Goal: Navigation & Orientation: Find specific page/section

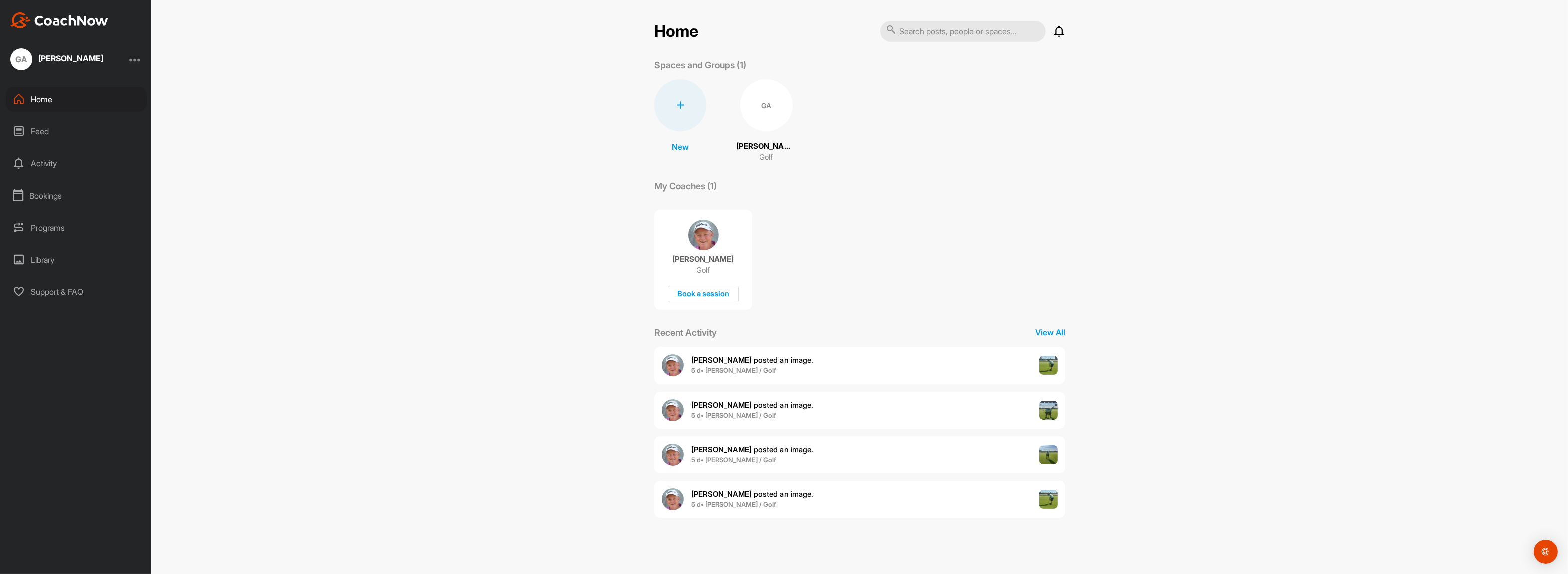
click at [49, 136] on div "Feed" at bounding box center [76, 131] width 141 height 25
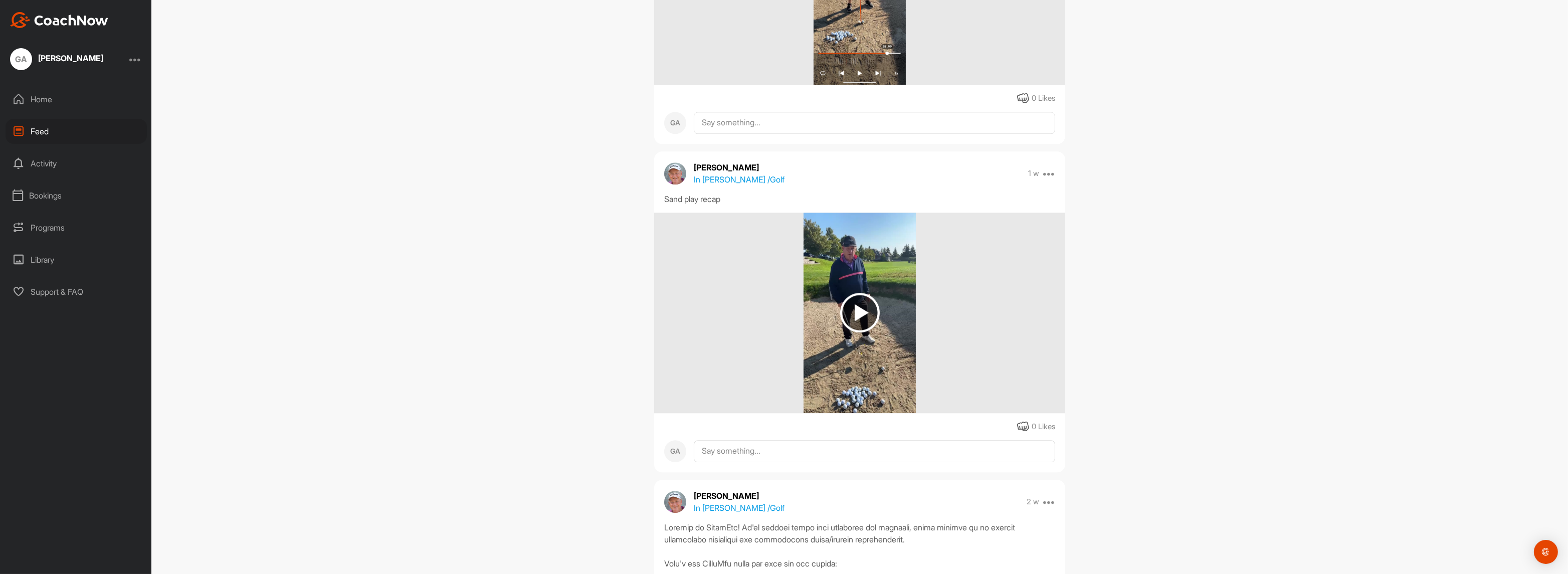
scroll to position [5564, 0]
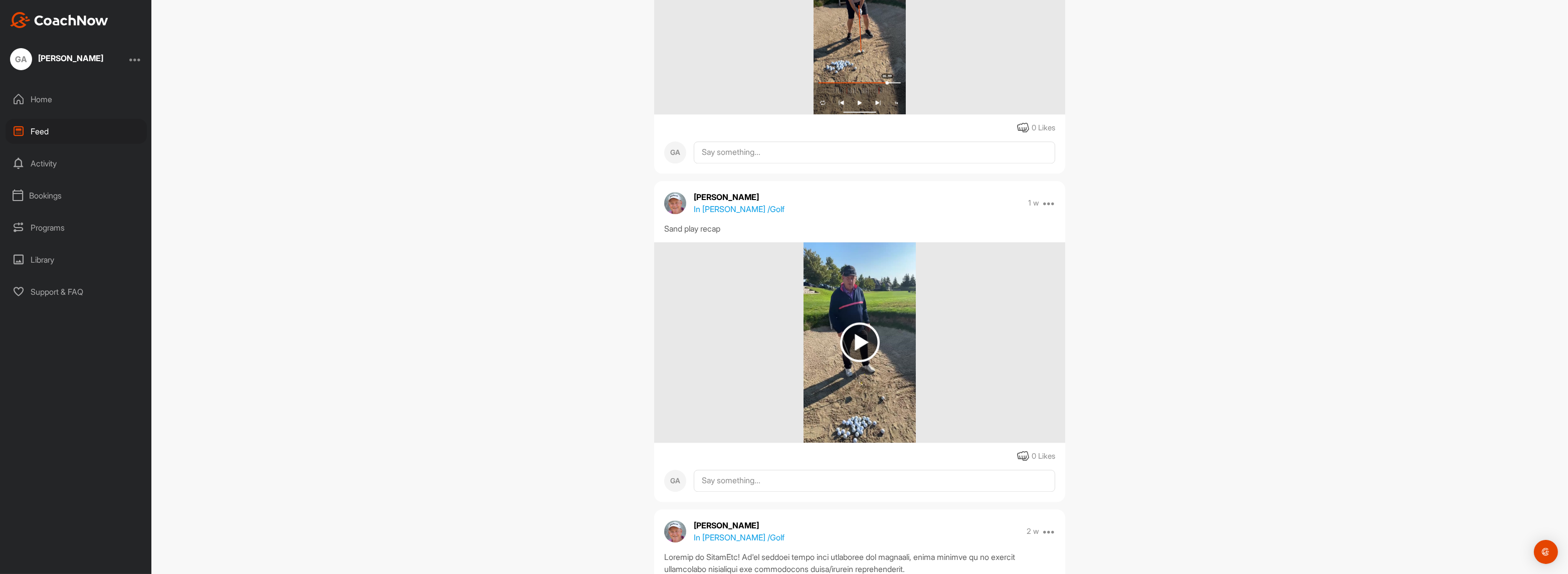
click at [134, 59] on div at bounding box center [135, 59] width 12 height 12
click at [240, 123] on div "Feed Filter Media Type Images Videos Notes Audio Documents Author GA [PERSON_NA…" at bounding box center [859, 287] width 1416 height 574
click at [55, 290] on div "Support & FAQ" at bounding box center [76, 292] width 141 height 25
click at [45, 98] on div "Home" at bounding box center [76, 99] width 141 height 25
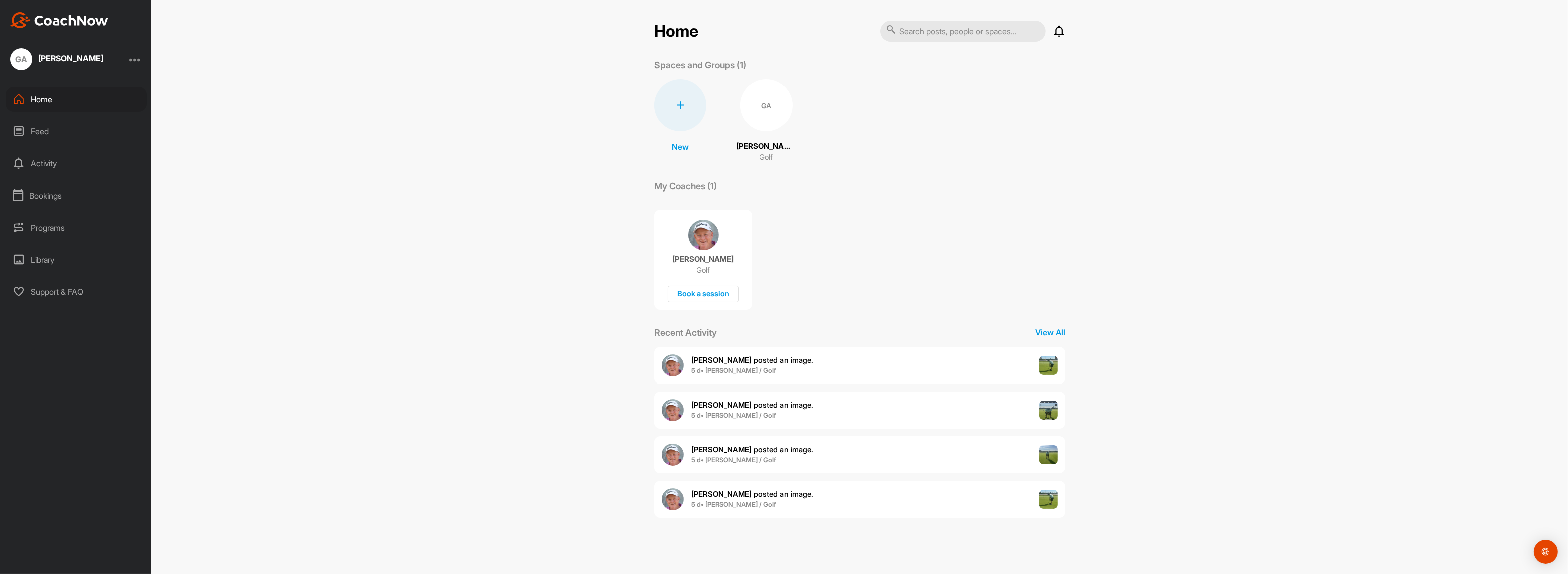
click at [762, 121] on div "GA" at bounding box center [766, 105] width 52 height 52
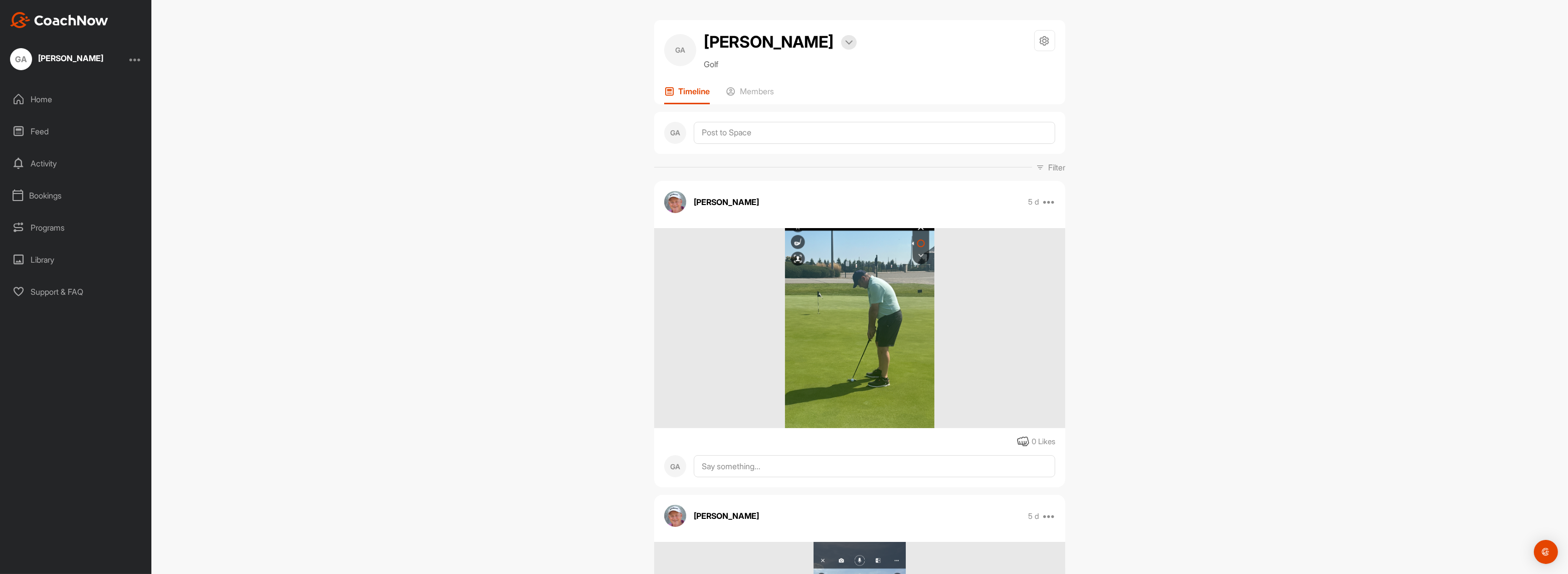
click at [38, 96] on div "Home" at bounding box center [76, 99] width 141 height 25
